Goal: Task Accomplishment & Management: Manage account settings

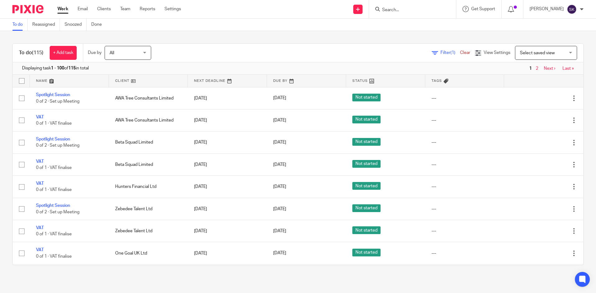
click at [412, 12] on input "Search" at bounding box center [409, 10] width 56 height 6
type input "LYM"
click at [410, 20] on link at bounding box center [418, 24] width 77 height 9
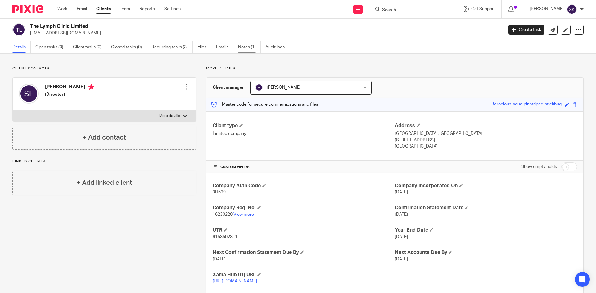
click at [245, 46] on link "Notes (1)" at bounding box center [249, 47] width 23 height 12
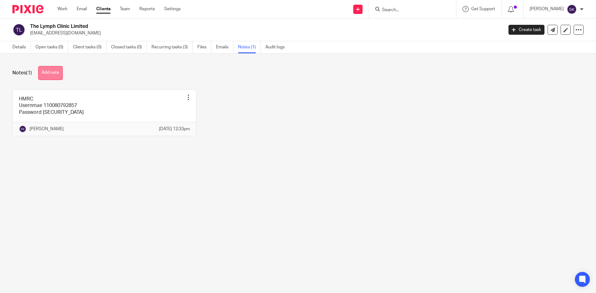
click at [43, 71] on button "Add note" at bounding box center [50, 73] width 25 height 14
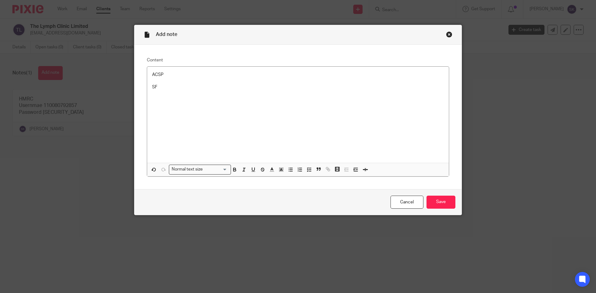
click at [169, 91] on div "ACSP SF" at bounding box center [298, 115] width 302 height 96
click at [433, 206] on input "Save" at bounding box center [440, 202] width 29 height 13
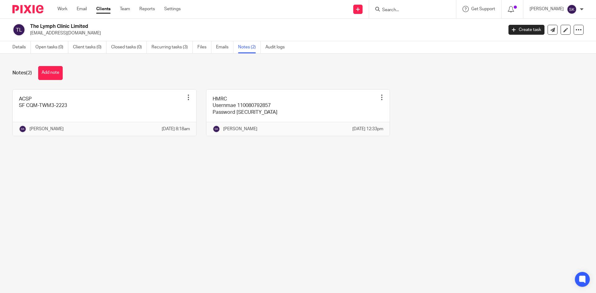
click at [417, 11] on input "Search" at bounding box center [409, 10] width 56 height 6
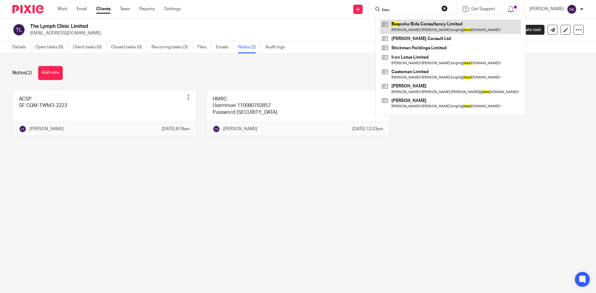
type input "bes"
click at [411, 22] on link at bounding box center [450, 27] width 141 height 14
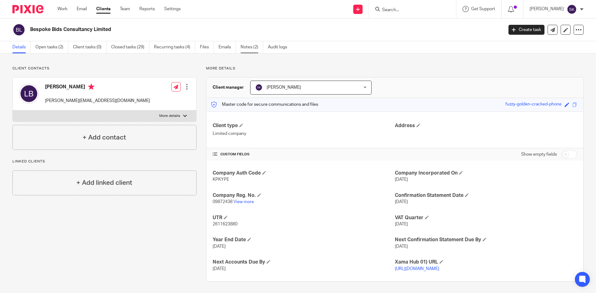
click at [247, 49] on link "Notes (2)" at bounding box center [251, 47] width 23 height 12
